Goal: Information Seeking & Learning: Learn about a topic

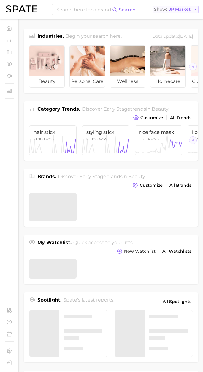
click at [180, 12] on button "Show JP Market" at bounding box center [176, 10] width 46 height 8
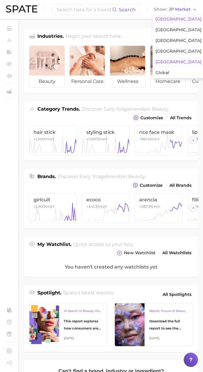
click at [173, 18] on span "[GEOGRAPHIC_DATA]" at bounding box center [179, 19] width 46 height 5
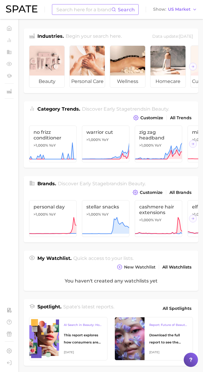
click at [95, 9] on input at bounding box center [84, 9] width 56 height 10
paste input "ashwagandha capsule"
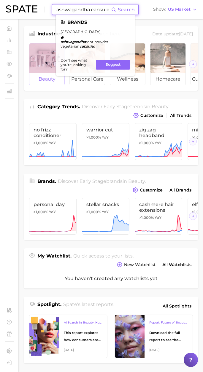
type input "ashwagandha capsule"
